Goal: Task Accomplishment & Management: Manage account settings

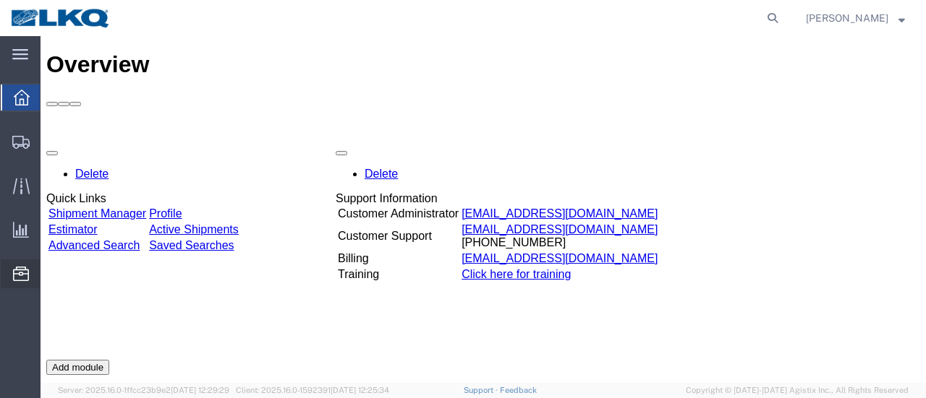
click at [0, 0] on span "Location Appointment" at bounding box center [0, 0] width 0 height 0
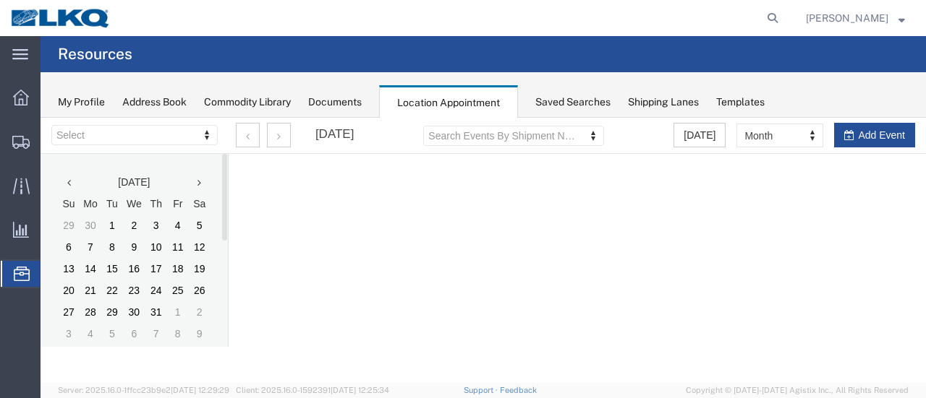
select select "28712"
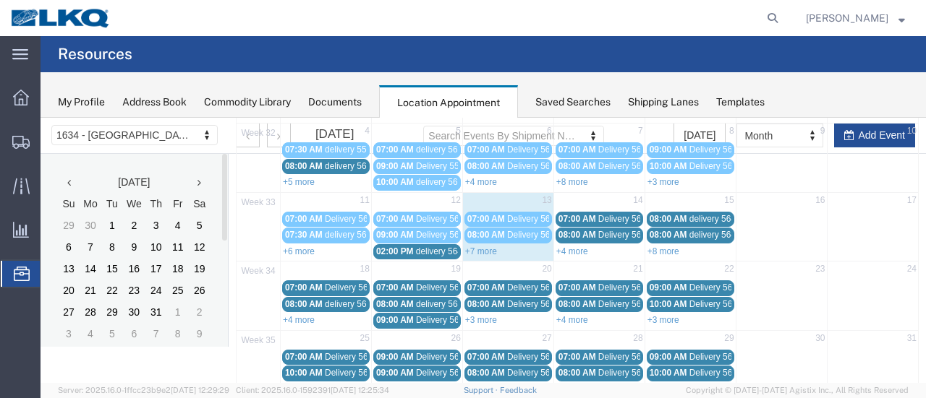
scroll to position [217, 0]
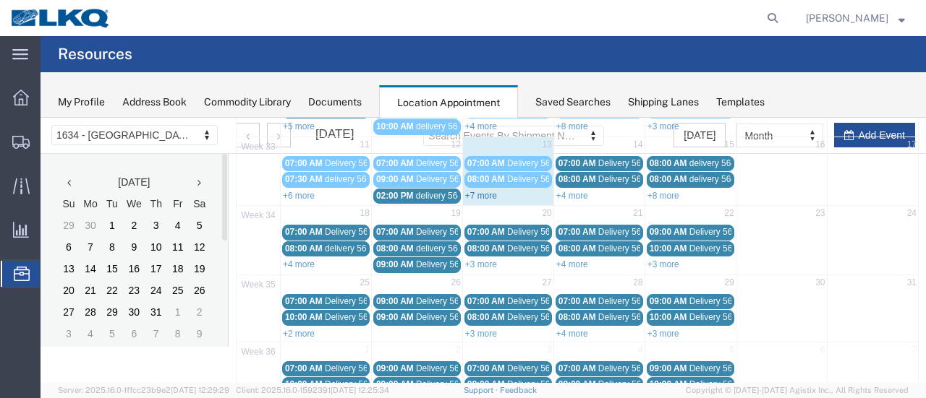
click at [475, 191] on link "+7 more" at bounding box center [481, 196] width 32 height 10
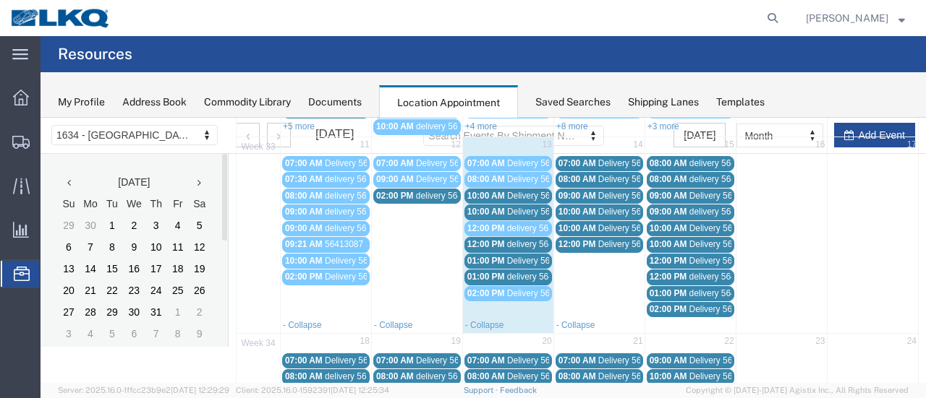
click at [534, 193] on span "Delivery 56109459" at bounding box center [543, 196] width 72 height 10
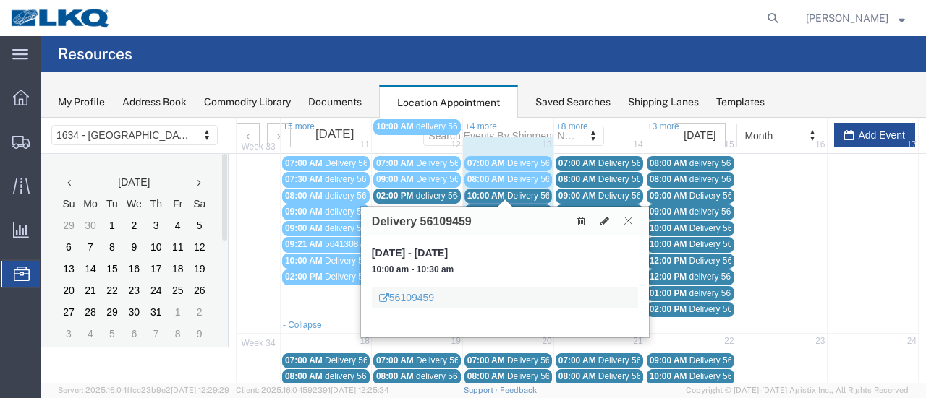
click at [628, 218] on icon at bounding box center [628, 220] width 8 height 9
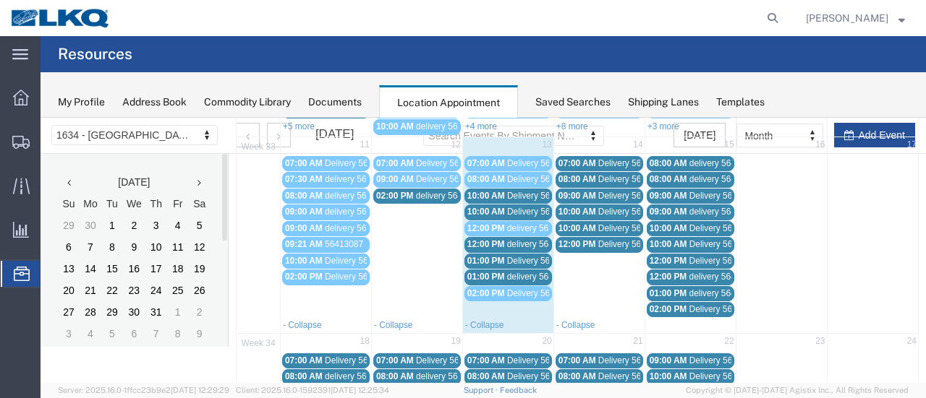
click at [524, 227] on span "delivery 56320947" at bounding box center [542, 228] width 70 height 10
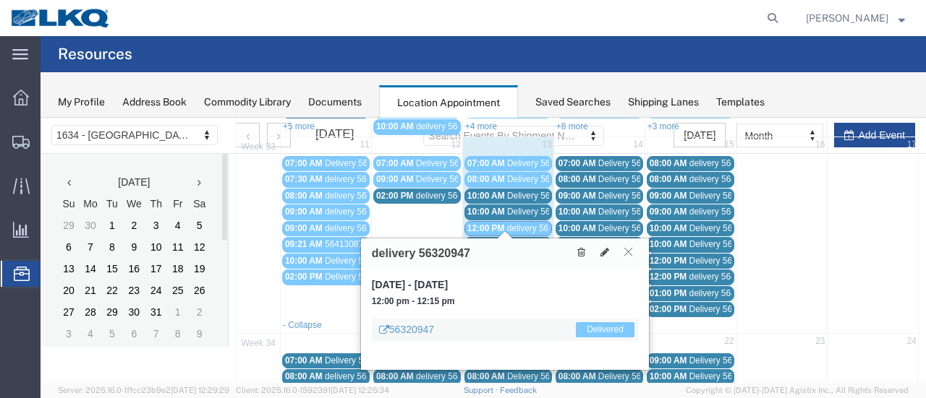
click at [628, 249] on icon at bounding box center [628, 251] width 8 height 9
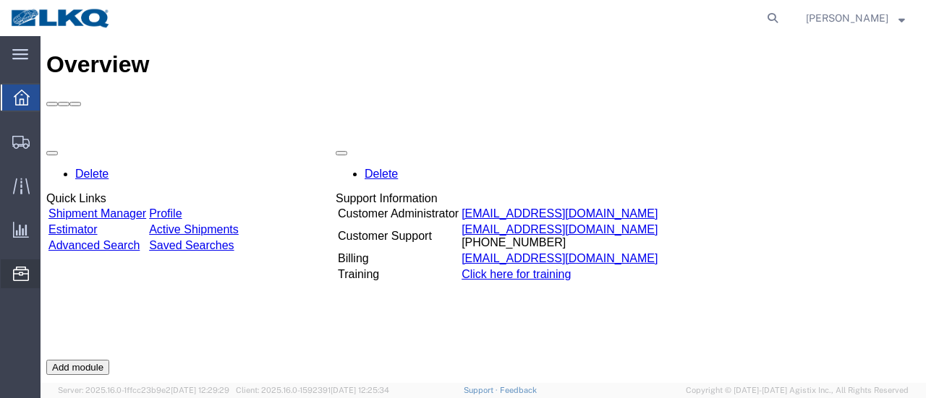
click at [0, 0] on span "Location Appointment" at bounding box center [0, 0] width 0 height 0
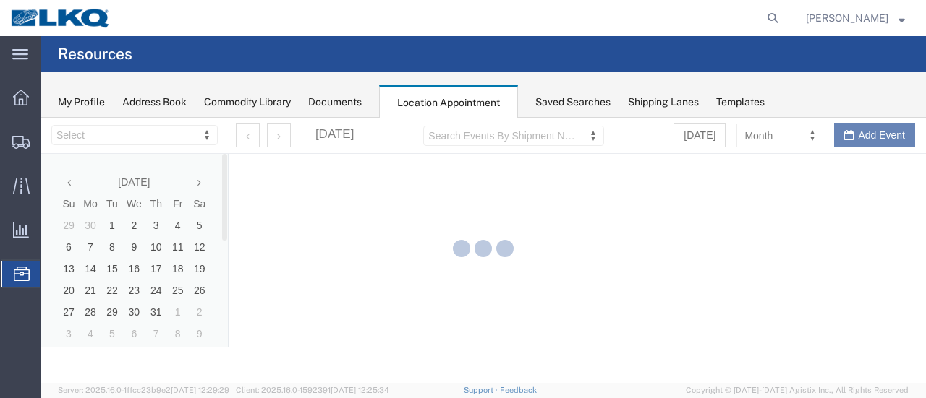
select select "28712"
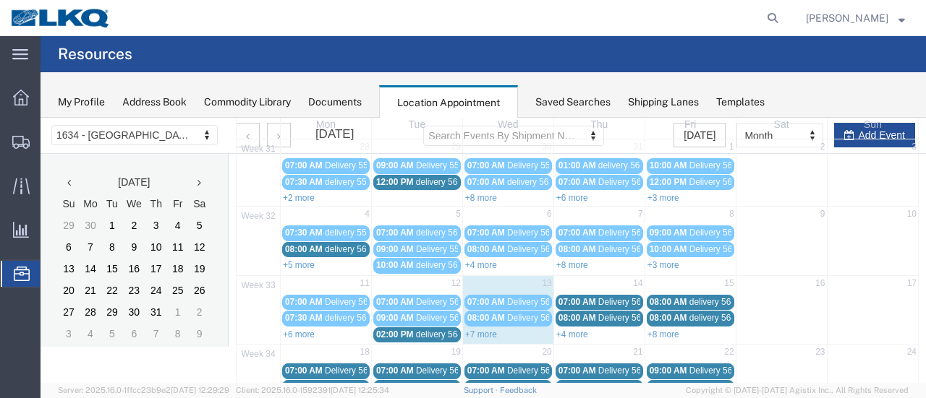
scroll to position [145, 0]
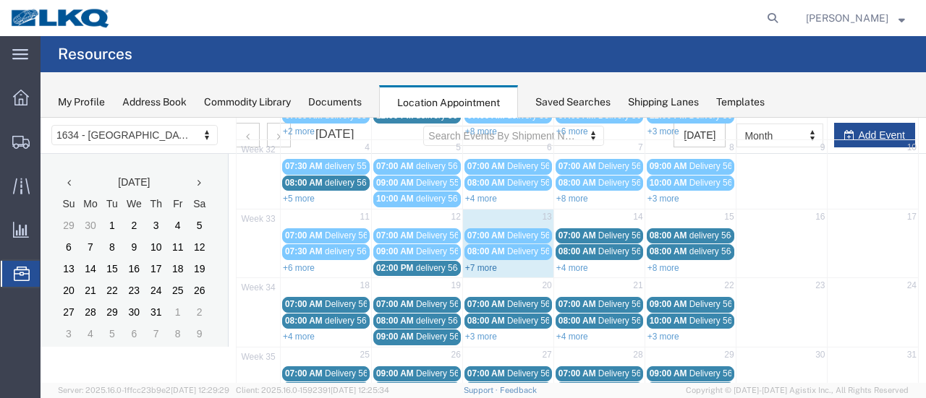
click at [477, 263] on link "+7 more" at bounding box center [481, 268] width 32 height 10
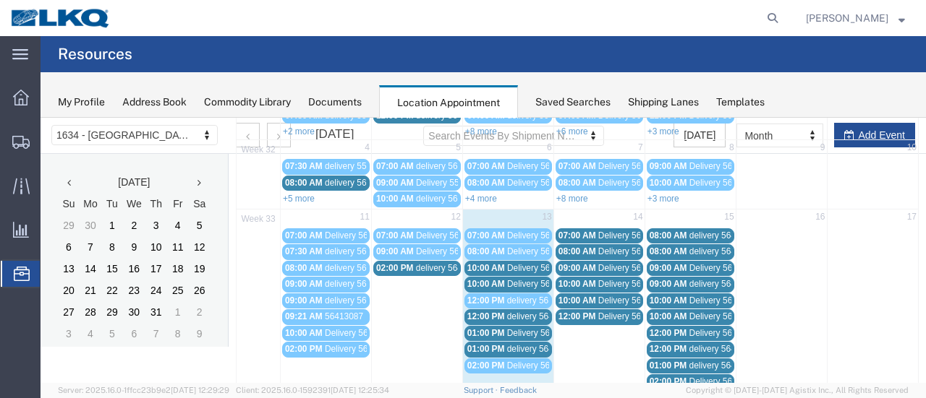
click at [519, 267] on span "Delivery 56109459" at bounding box center [543, 268] width 72 height 10
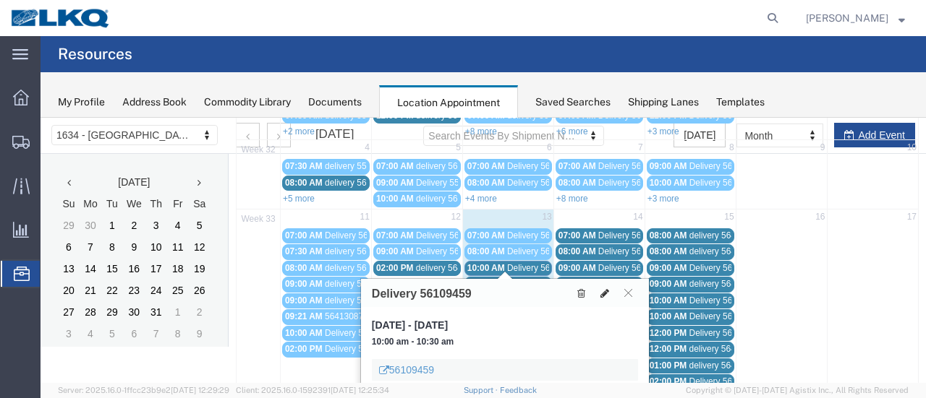
click at [605, 289] on icon at bounding box center [604, 294] width 9 height 10
select select "1"
select select
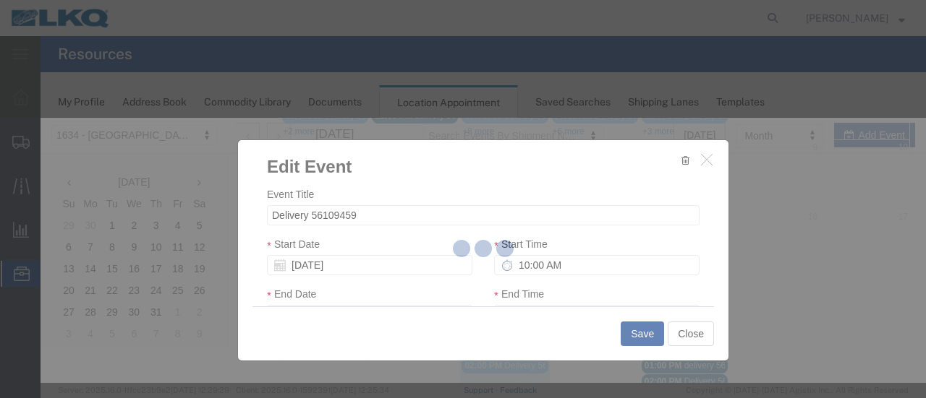
select select
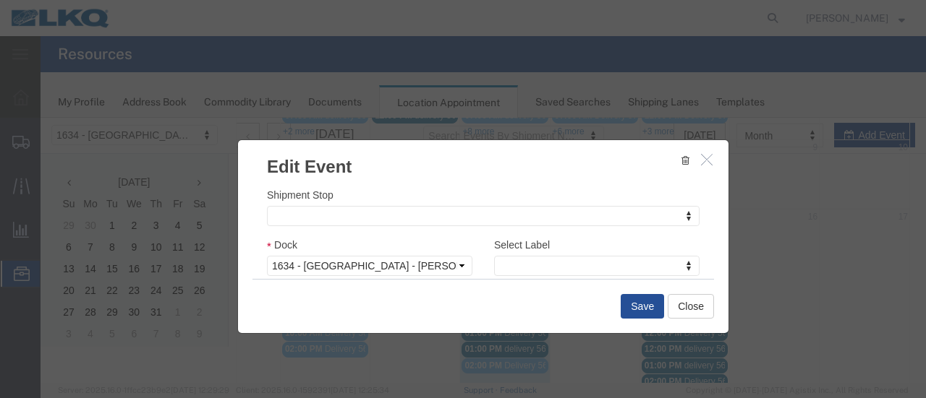
scroll to position [217, 0]
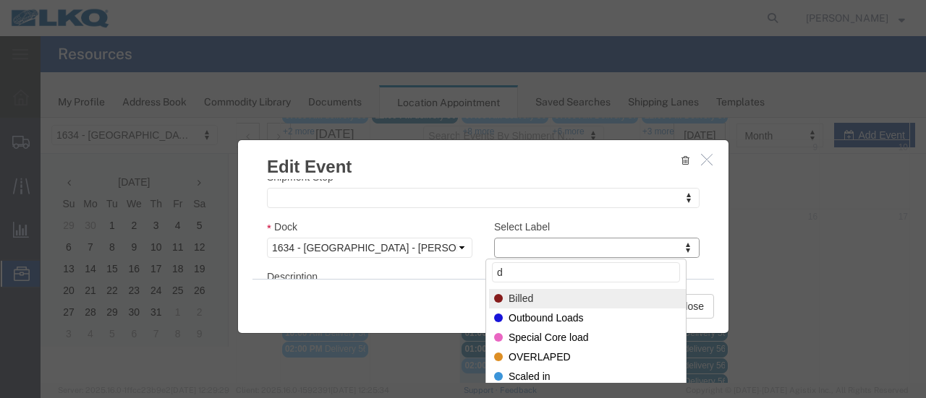
type input "de"
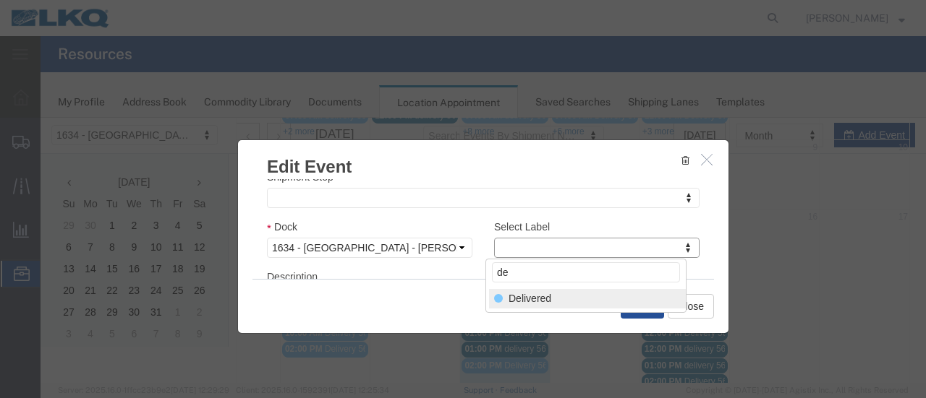
select select "40"
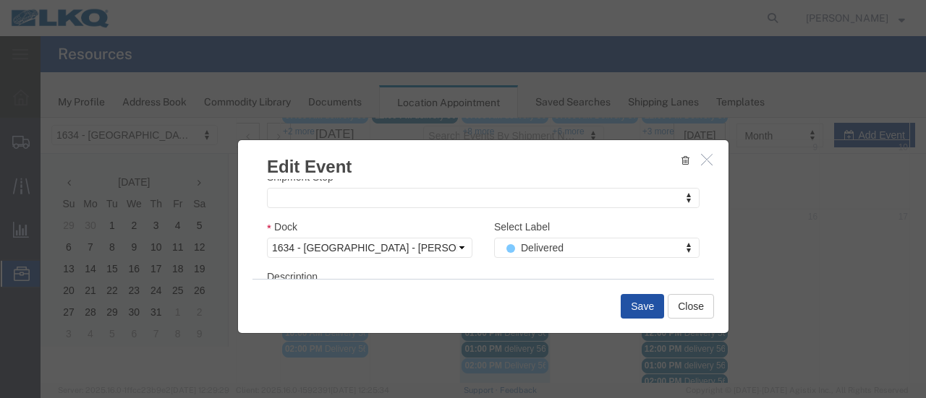
click at [638, 303] on button "Save" at bounding box center [641, 306] width 43 height 25
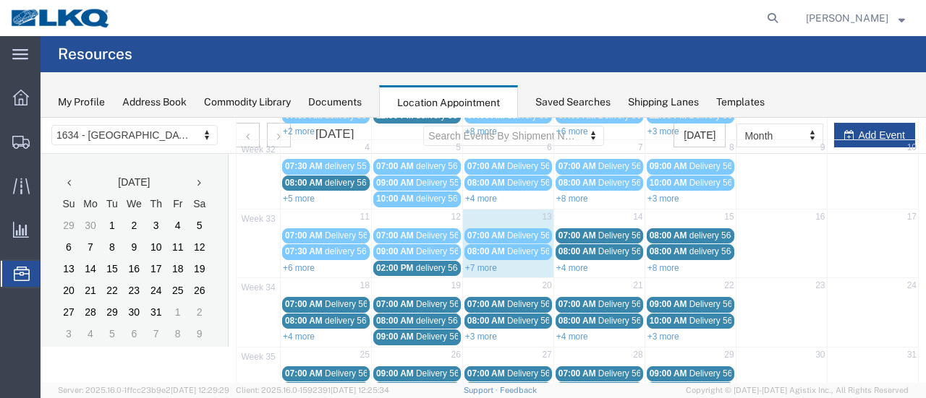
scroll to position [93, 0]
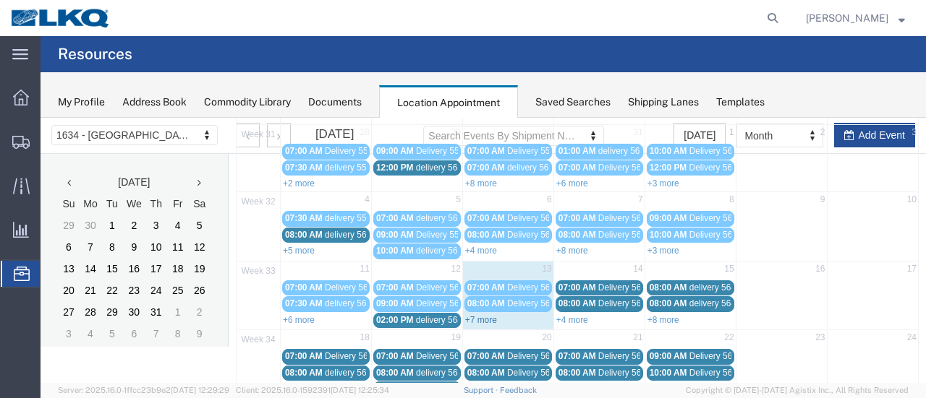
click at [474, 316] on link "+7 more" at bounding box center [481, 320] width 32 height 10
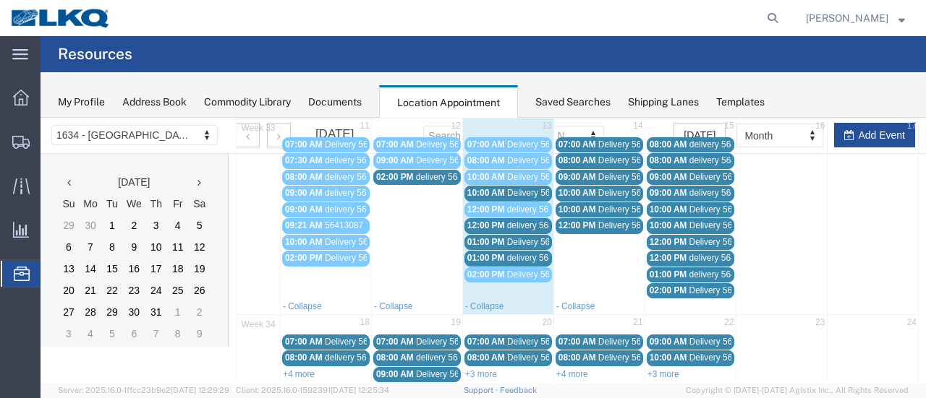
scroll to position [237, 0]
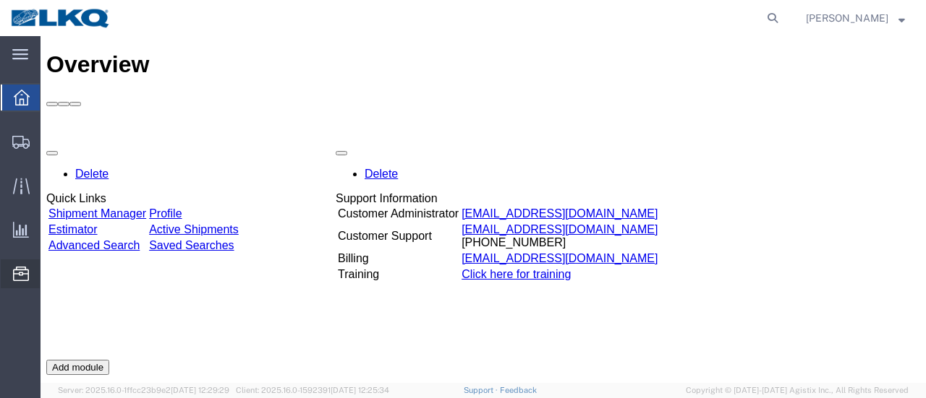
click at [0, 0] on span "Location Appointment" at bounding box center [0, 0] width 0 height 0
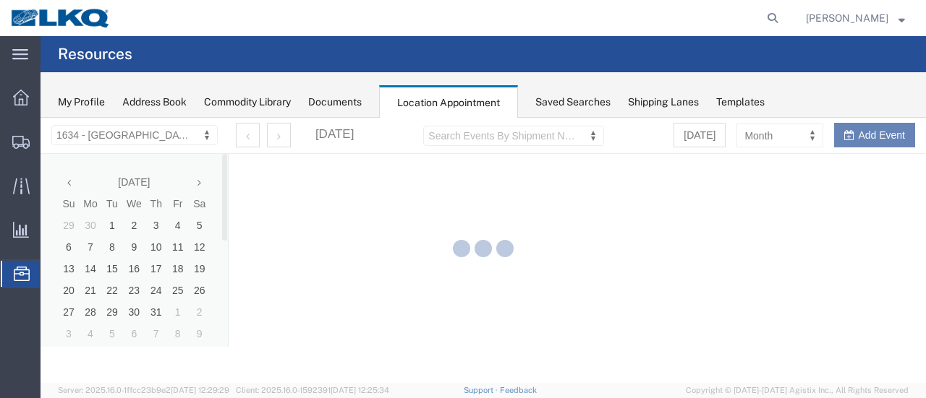
select select "28712"
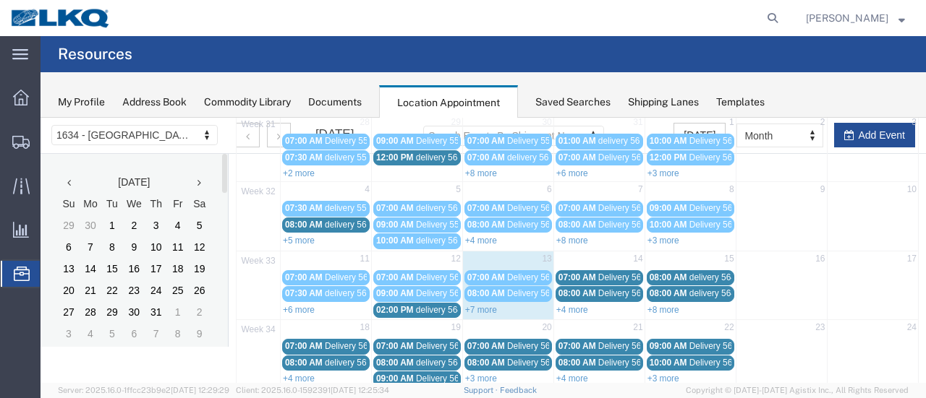
scroll to position [145, 0]
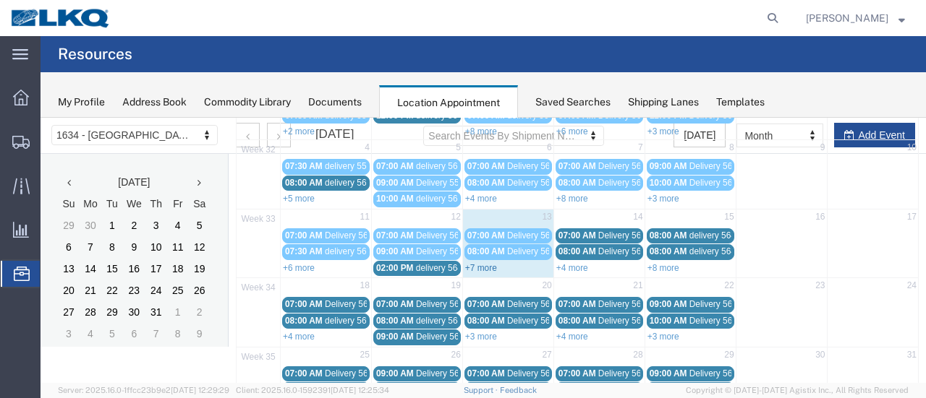
click at [480, 263] on link "+7 more" at bounding box center [481, 268] width 32 height 10
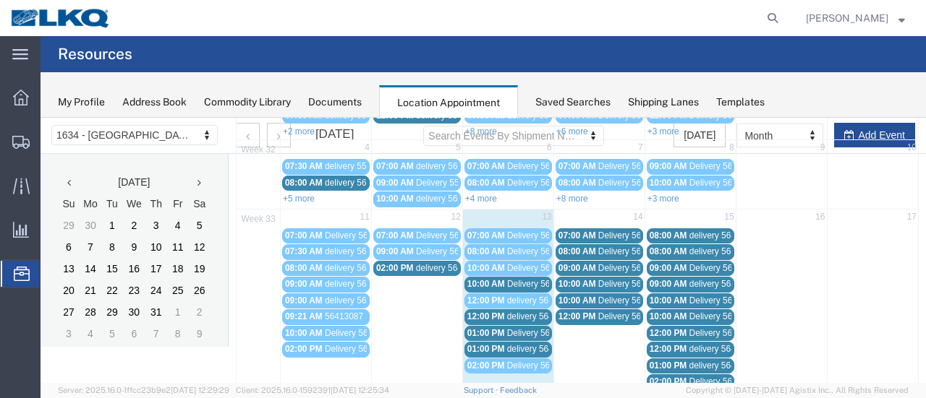
click at [524, 280] on span "Delivery 56124165" at bounding box center [543, 284] width 72 height 10
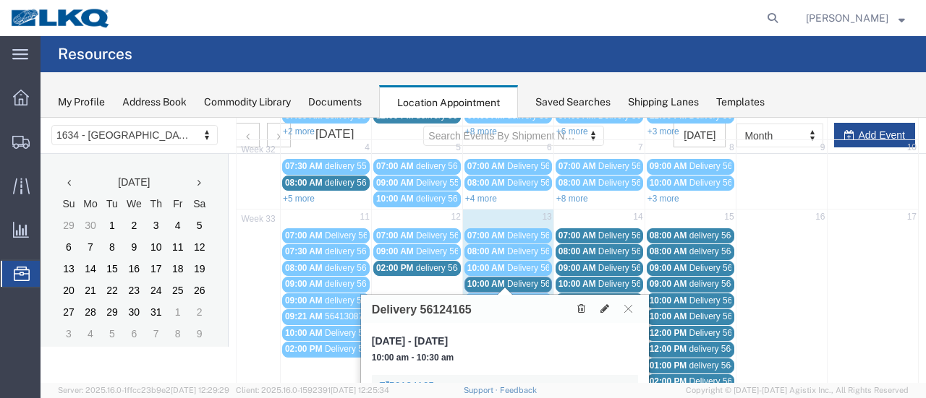
click at [525, 296] on span "delivery 56320947" at bounding box center [542, 301] width 70 height 10
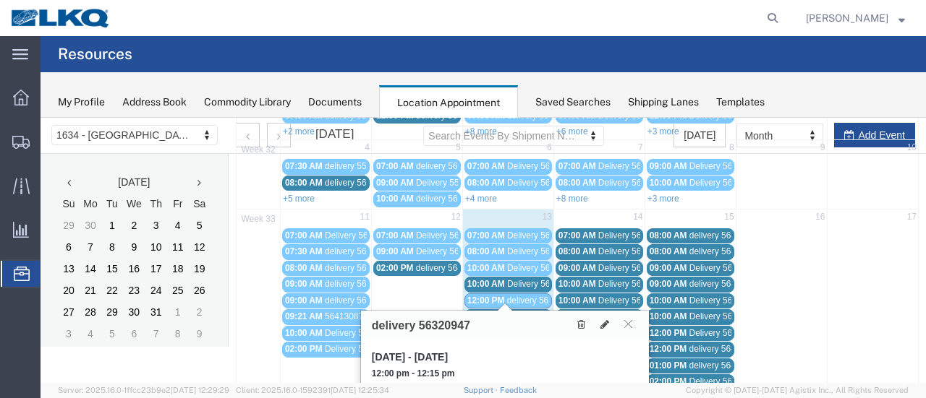
click at [525, 312] on span "delivery 56443901" at bounding box center [542, 317] width 70 height 10
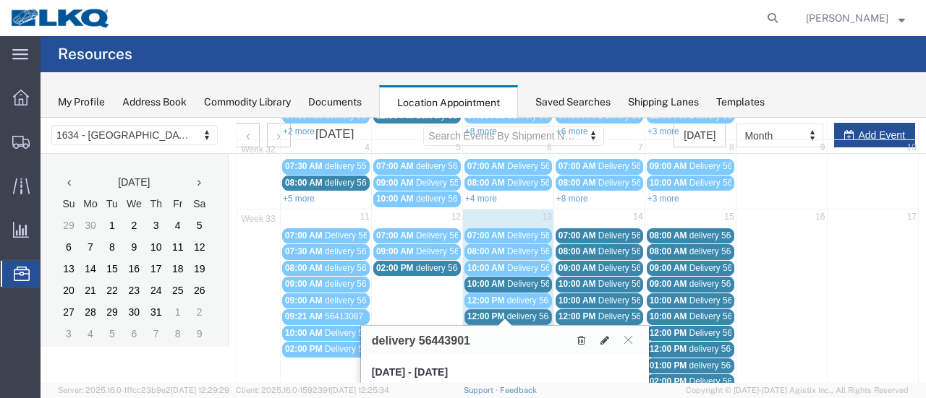
click at [526, 328] on span "Delivery 56108157" at bounding box center [543, 333] width 72 height 10
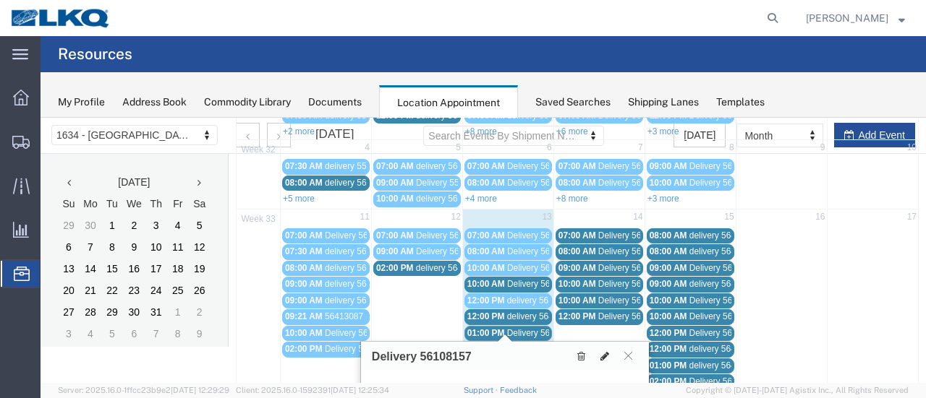
click at [607, 352] on icon at bounding box center [604, 356] width 9 height 10
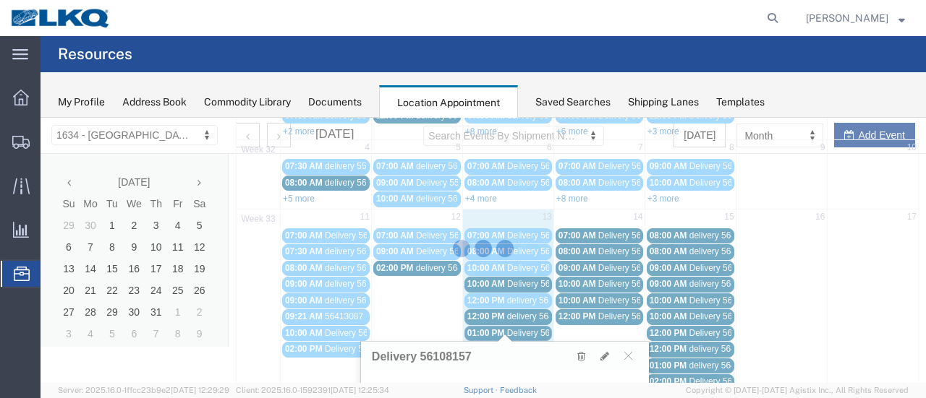
select select "1"
select select
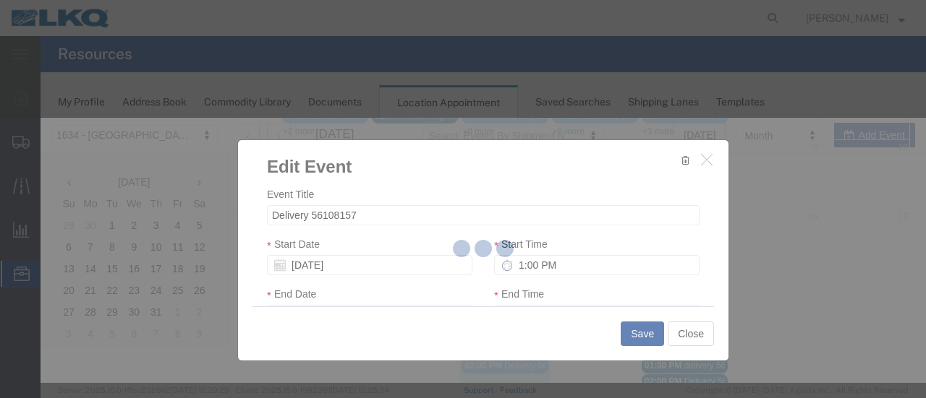
select select
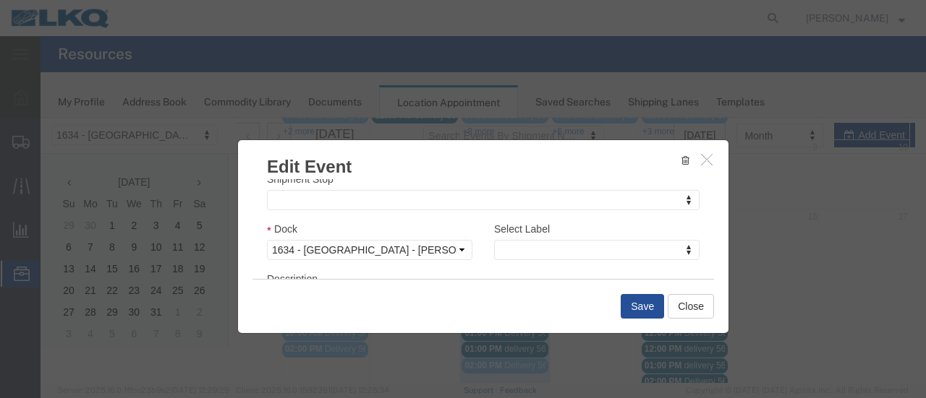
scroll to position [217, 0]
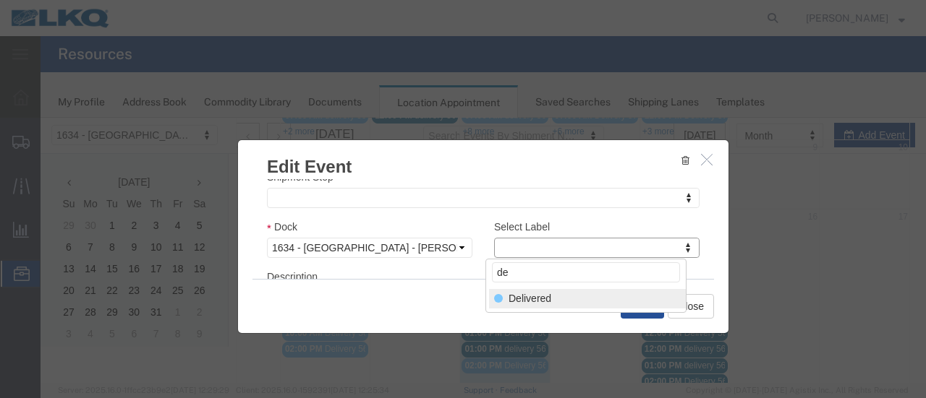
type input "de"
select select "40"
click at [636, 304] on button "Save" at bounding box center [641, 306] width 43 height 25
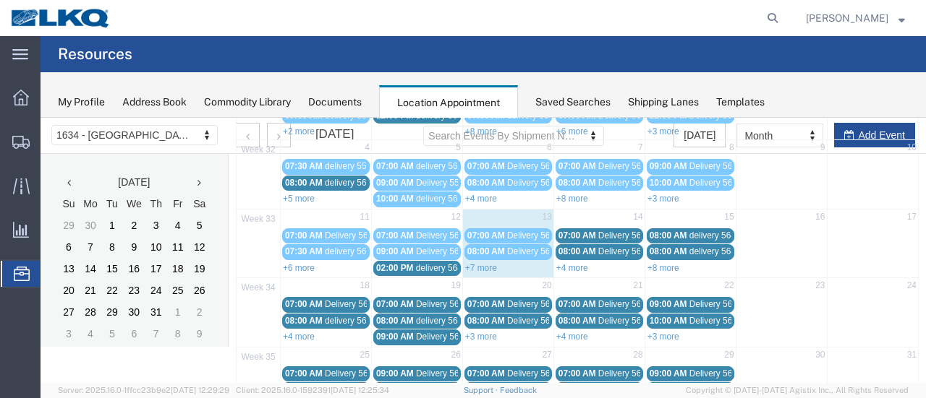
scroll to position [93, 0]
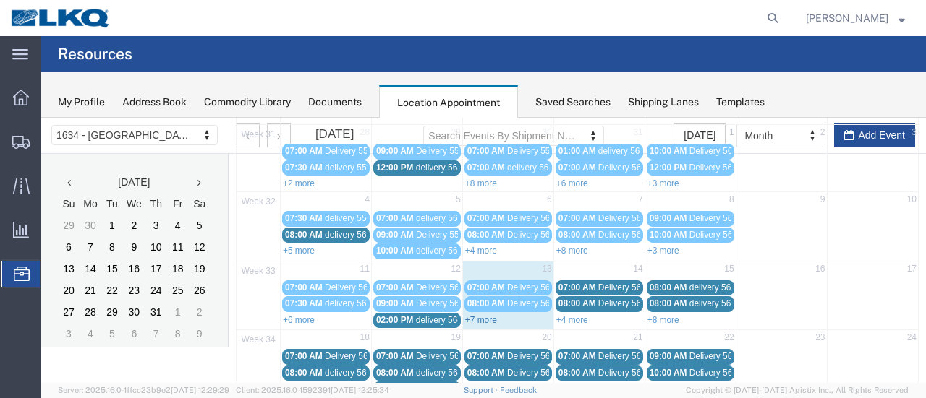
click at [479, 315] on link "+7 more" at bounding box center [481, 320] width 32 height 10
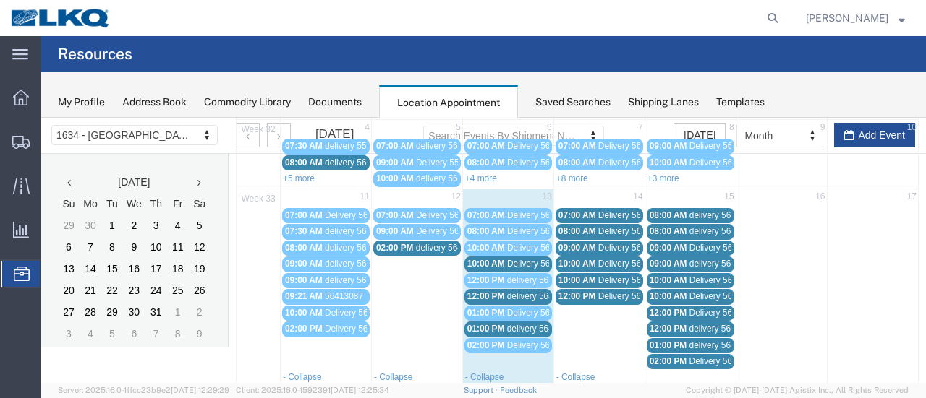
scroll to position [0, 0]
